Goal: Information Seeking & Learning: Compare options

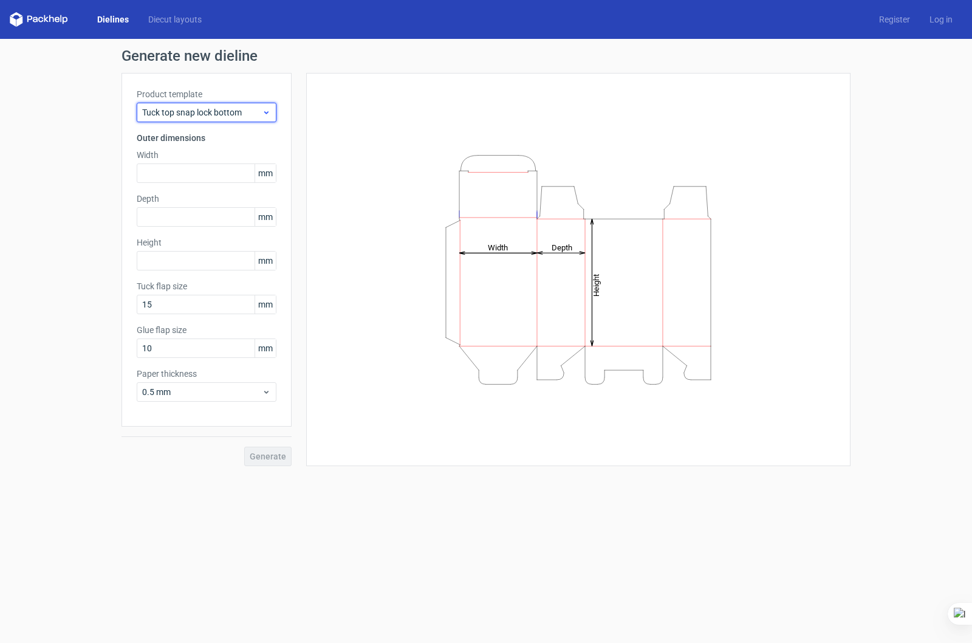
click at [236, 106] on span "Tuck top snap lock bottom" at bounding box center [202, 112] width 120 height 12
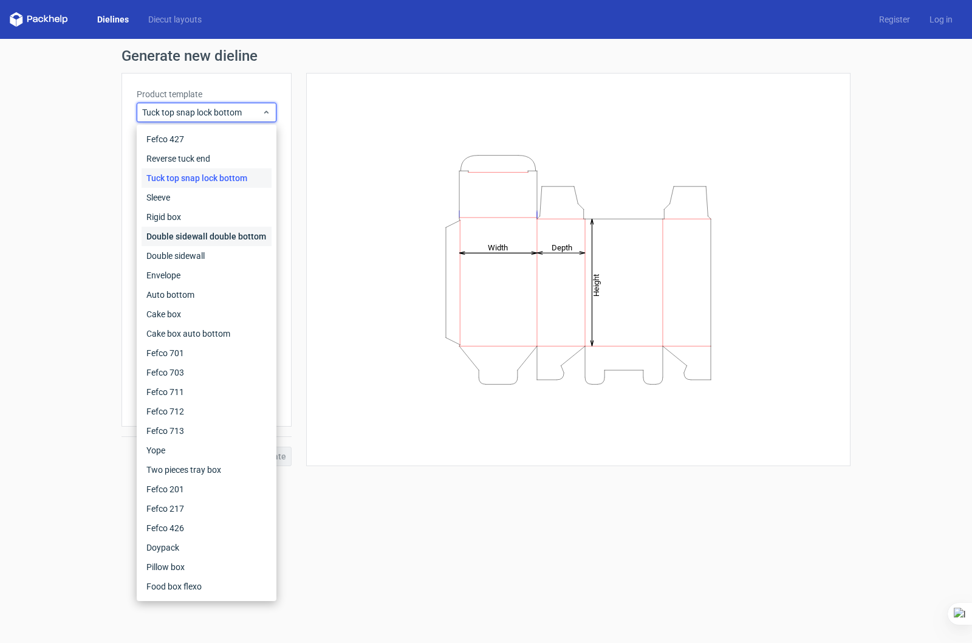
click at [189, 245] on div "Double sidewall double bottom" at bounding box center [207, 236] width 130 height 19
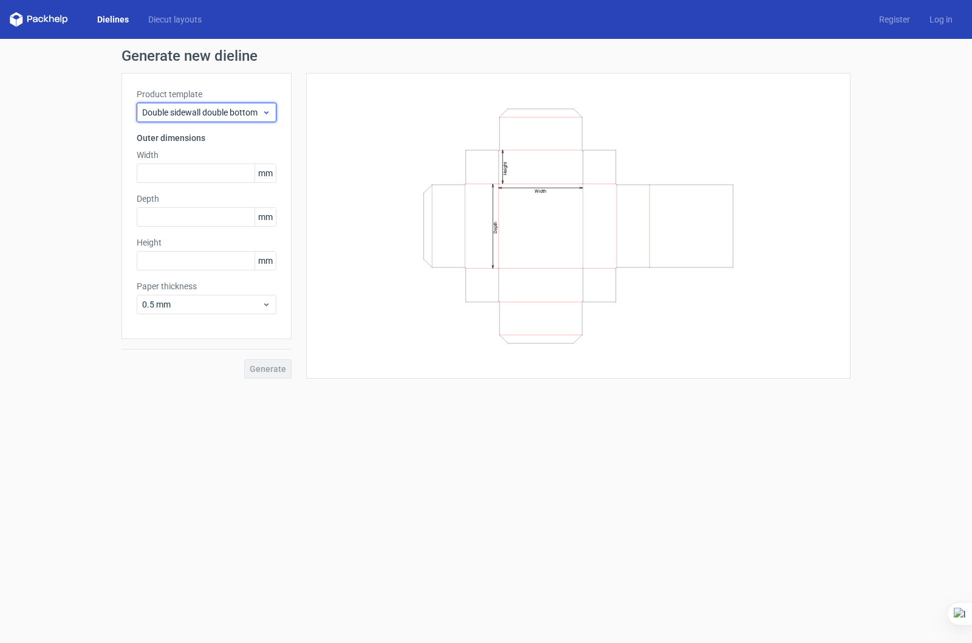
click at [194, 107] on span "Double sidewall double bottom" at bounding box center [202, 112] width 120 height 12
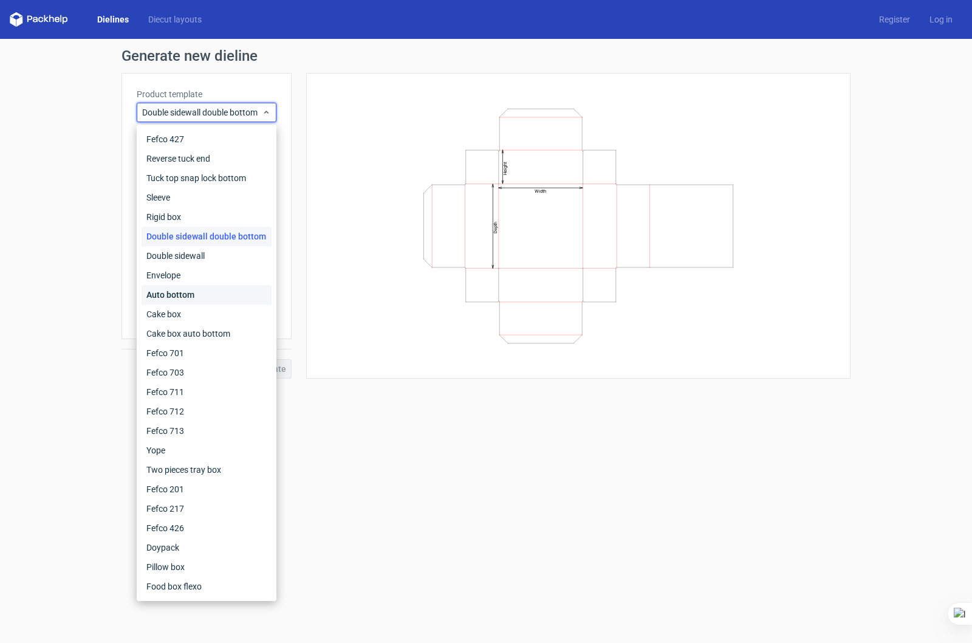
click at [162, 296] on div "Auto bottom" at bounding box center [207, 294] width 130 height 19
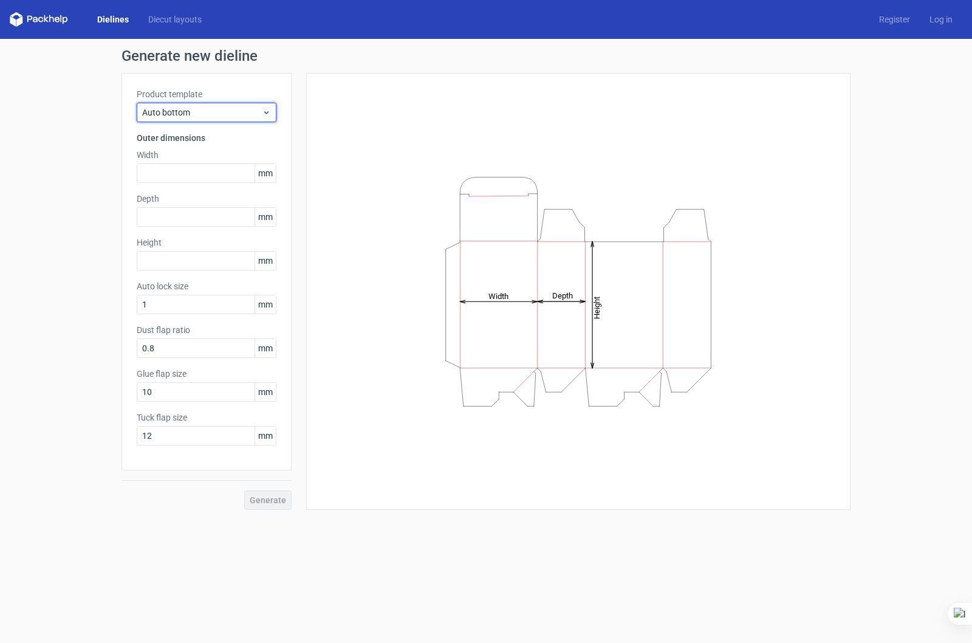
click at [208, 109] on span "Auto bottom" at bounding box center [202, 112] width 120 height 12
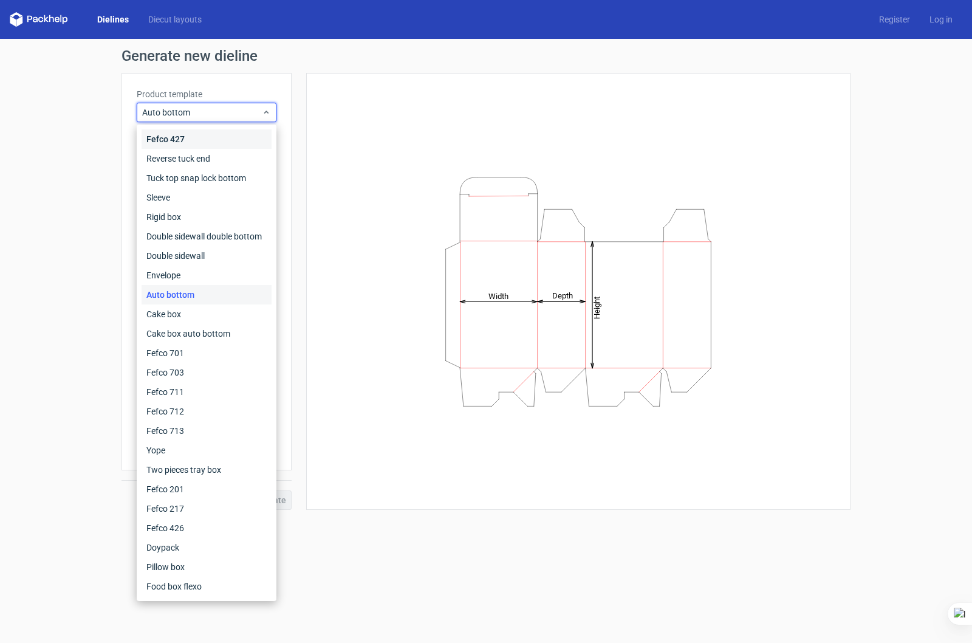
click at [179, 138] on div "Fefco 427" at bounding box center [207, 138] width 130 height 19
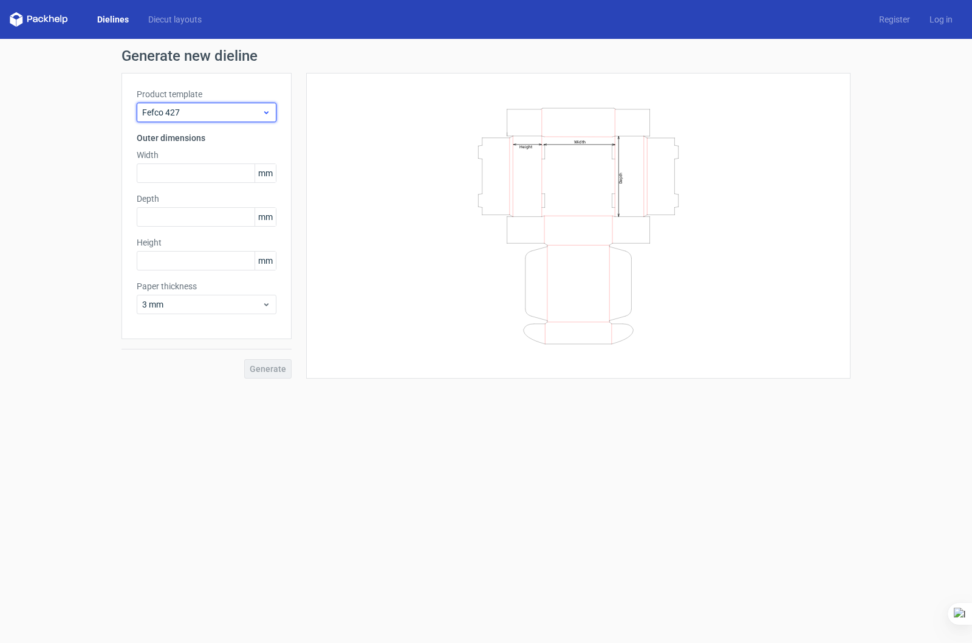
click at [200, 111] on span "Fefco 427" at bounding box center [202, 112] width 120 height 12
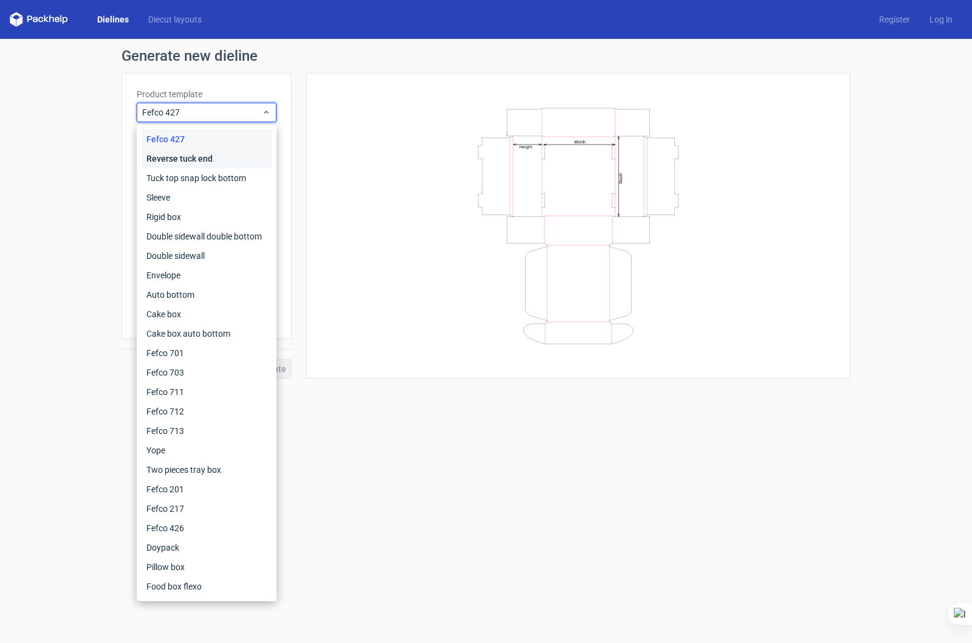
click at [171, 153] on div "Reverse tuck end" at bounding box center [207, 158] width 130 height 19
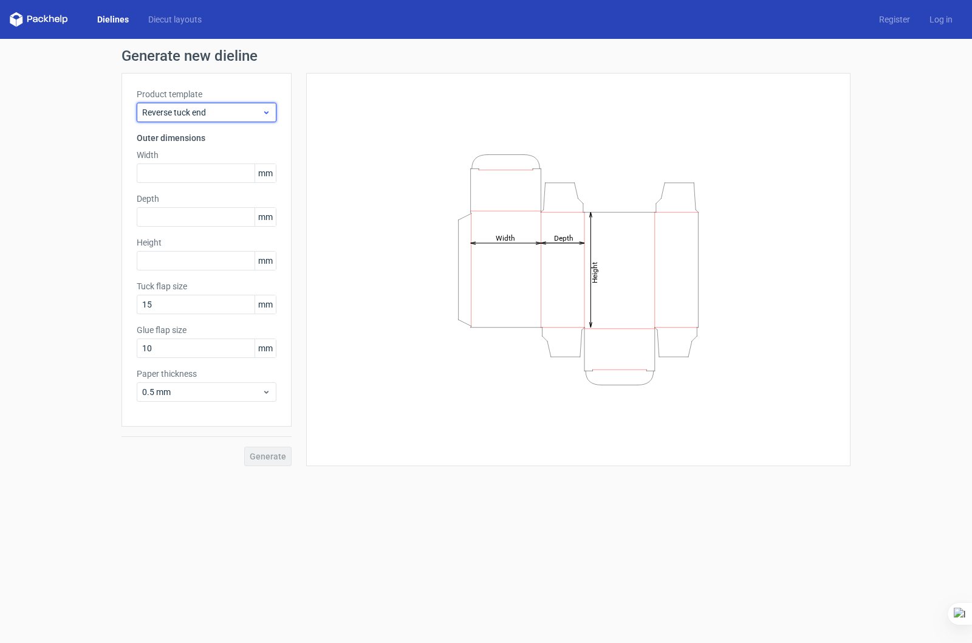
click at [191, 113] on span "Reverse tuck end" at bounding box center [202, 112] width 120 height 12
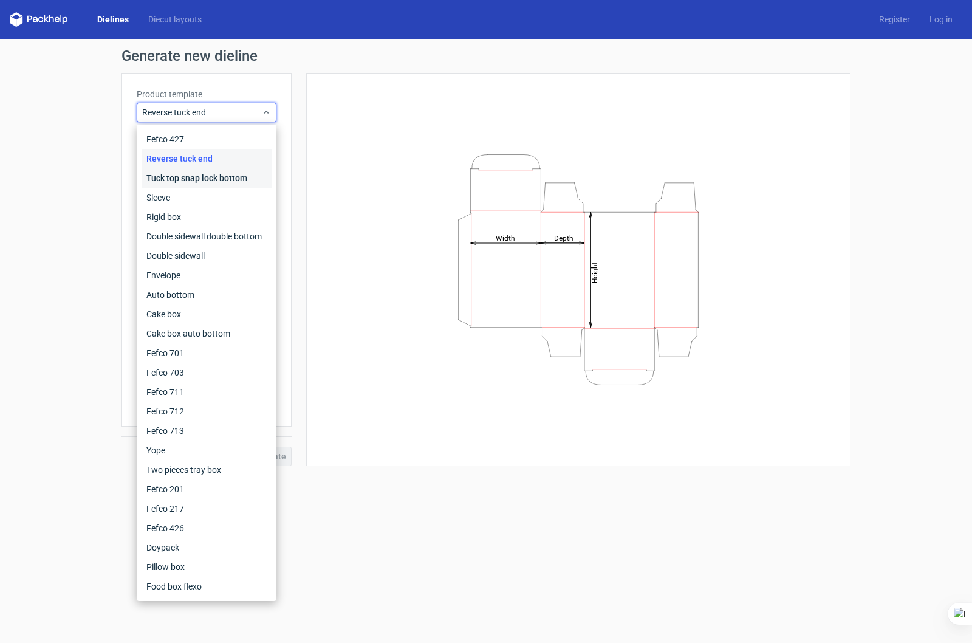
click at [174, 178] on div "Tuck top snap lock bottom" at bounding box center [207, 177] width 130 height 19
